Goal: Information Seeking & Learning: Find specific fact

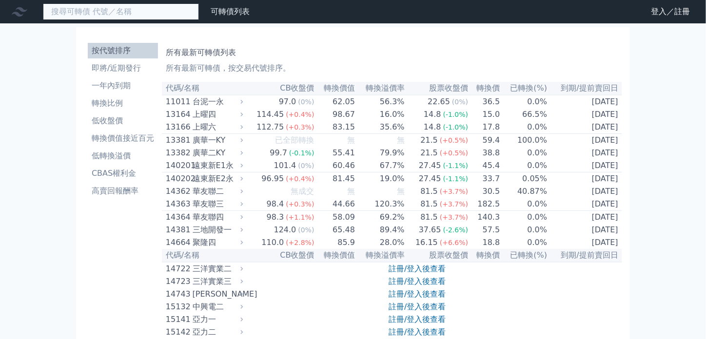
click at [106, 19] on input at bounding box center [121, 11] width 156 height 17
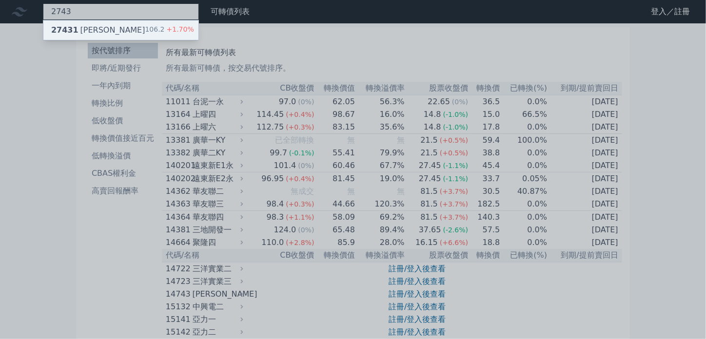
type input "2743"
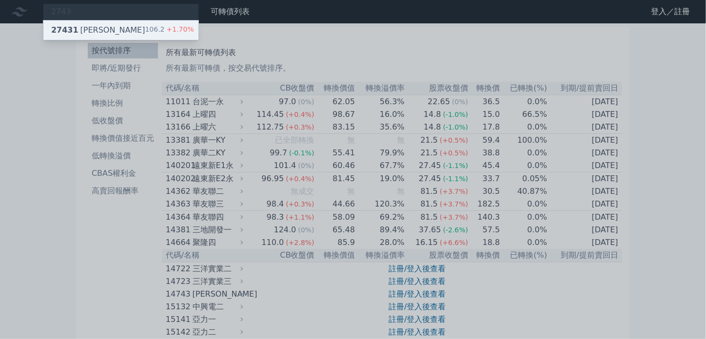
click at [97, 32] on div "[GEOGRAPHIC_DATA][PERSON_NAME]" at bounding box center [98, 30] width 94 height 12
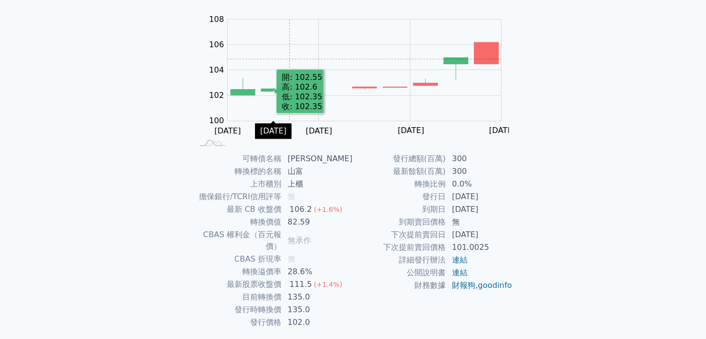
scroll to position [97, 0]
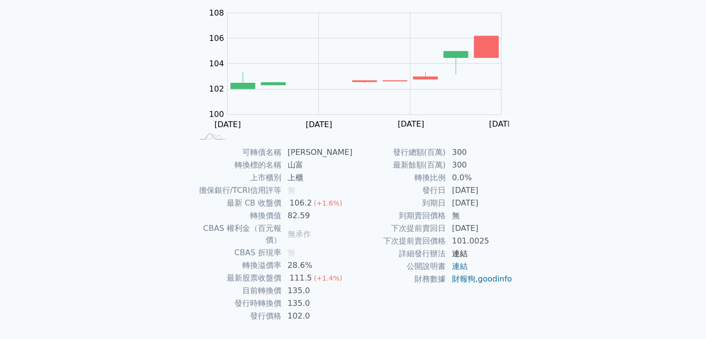
click at [463, 254] on link "連結" at bounding box center [460, 253] width 16 height 9
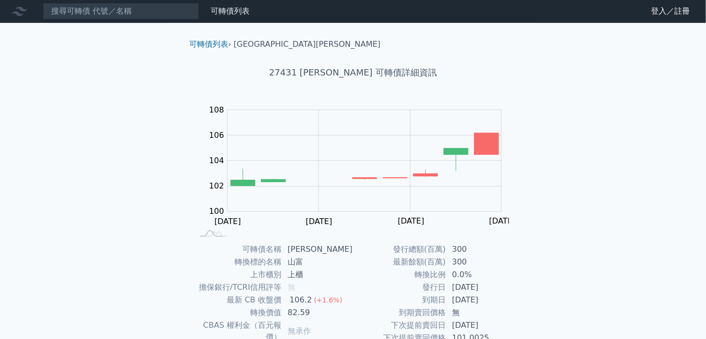
scroll to position [0, 0]
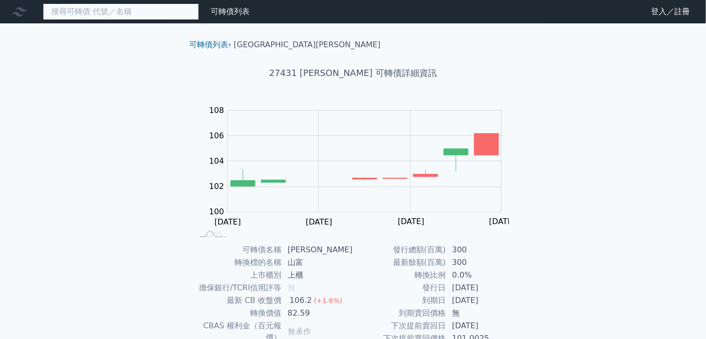
click at [119, 6] on input at bounding box center [121, 11] width 156 height 17
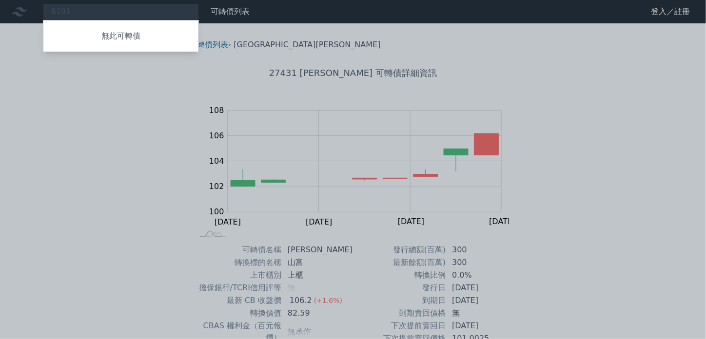
drag, startPoint x: 90, startPoint y: 7, endPoint x: 45, endPoint y: 7, distance: 44.3
click at [45, 7] on div at bounding box center [353, 169] width 706 height 339
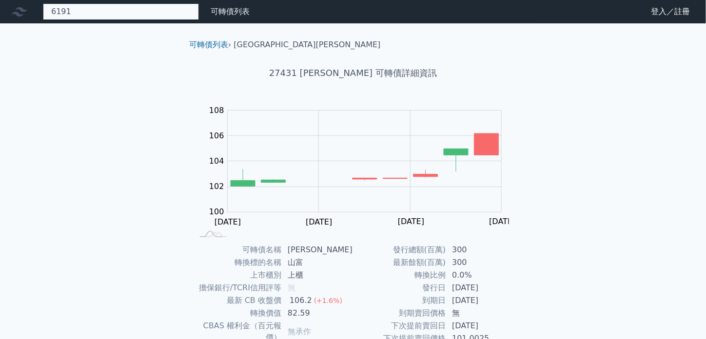
click at [76, 15] on div "6191 無此可轉債" at bounding box center [121, 11] width 156 height 17
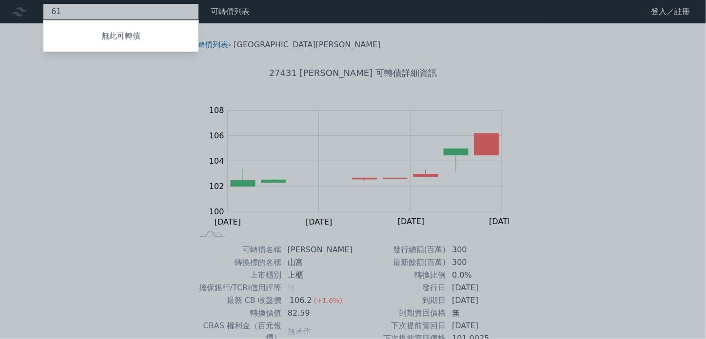
type input "6"
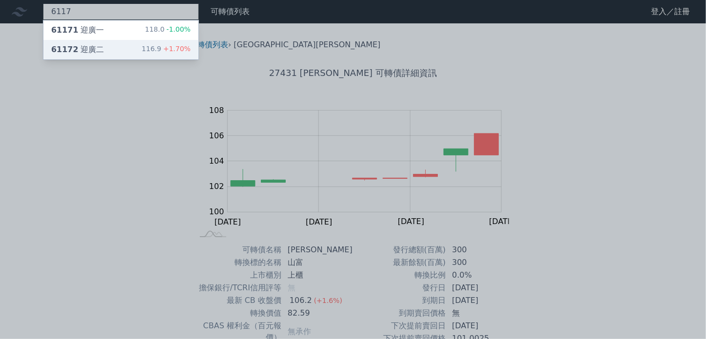
type input "6117"
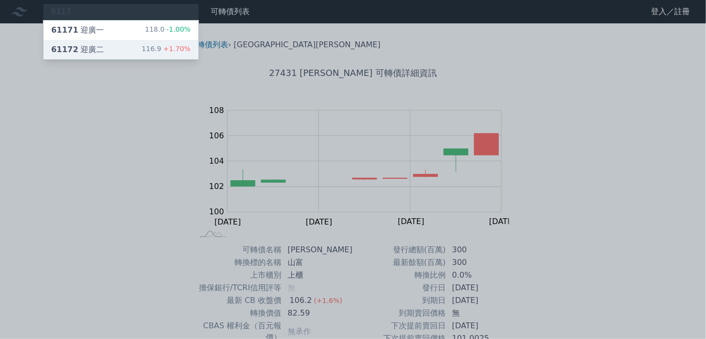
click at [110, 53] on div "61172 迎廣二 116.9 +1.70%" at bounding box center [120, 49] width 155 height 19
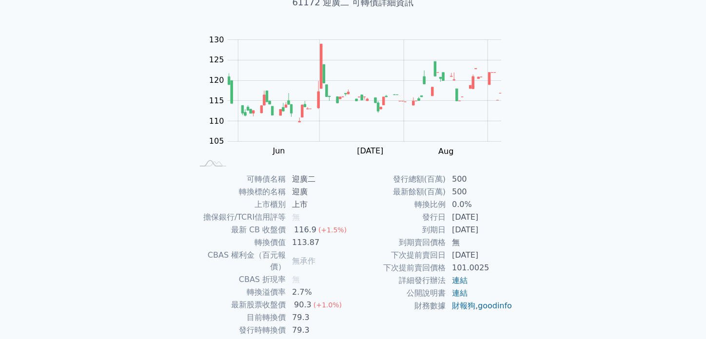
scroll to position [97, 0]
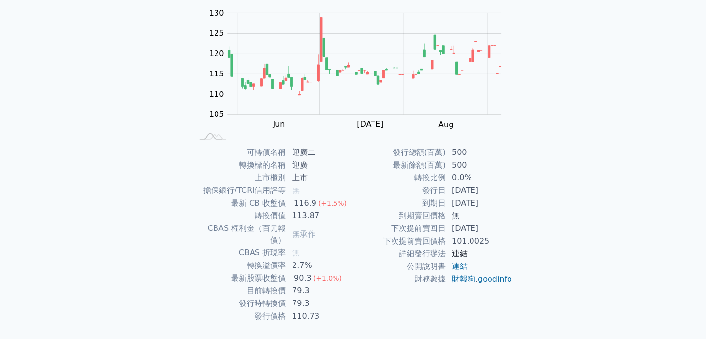
click at [465, 254] on link "連結" at bounding box center [460, 253] width 16 height 9
